Goal: Task Accomplishment & Management: Use online tool/utility

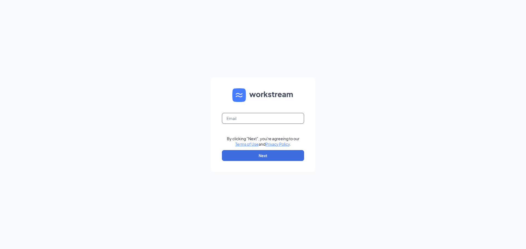
click at [249, 120] on input "text" at bounding box center [263, 118] width 82 height 11
type input "[EMAIL_ADDRESS][DOMAIN_NAME]"
click at [264, 157] on button "Next" at bounding box center [263, 155] width 82 height 11
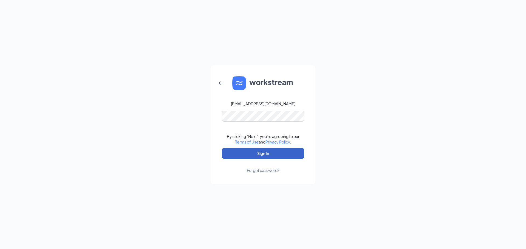
click at [260, 152] on button "Sign In" at bounding box center [263, 153] width 82 height 11
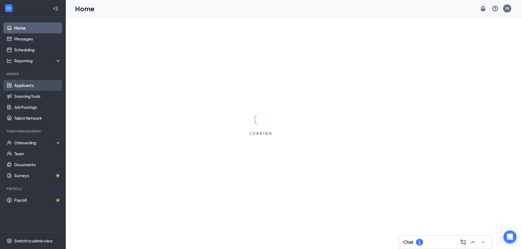
click at [21, 86] on link "Applicants" at bounding box center [37, 85] width 47 height 11
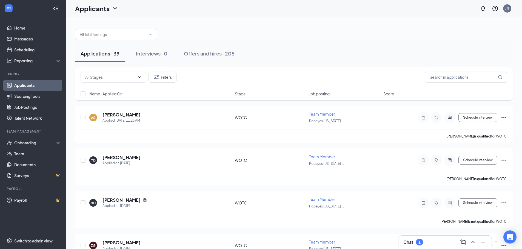
click at [44, 88] on link "Applicants" at bounding box center [37, 85] width 47 height 11
